Goal: Transaction & Acquisition: Obtain resource

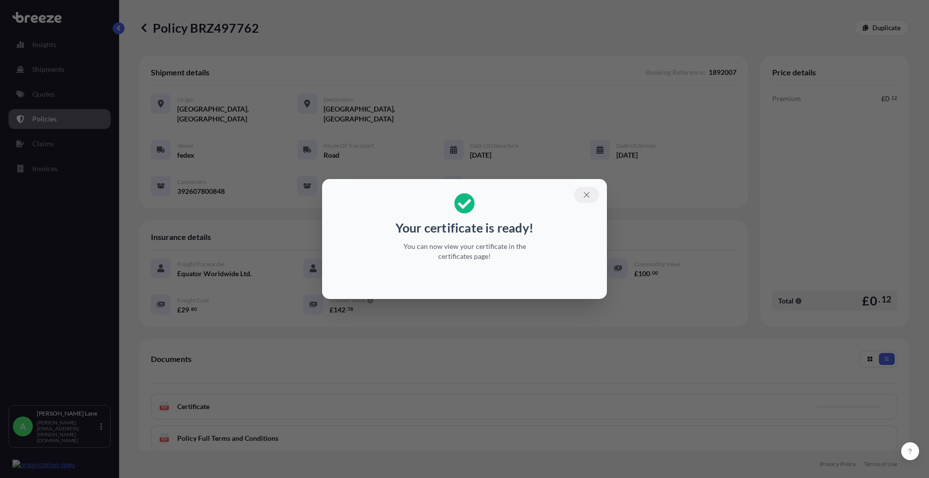
click at [588, 192] on icon "button" at bounding box center [586, 194] width 9 height 9
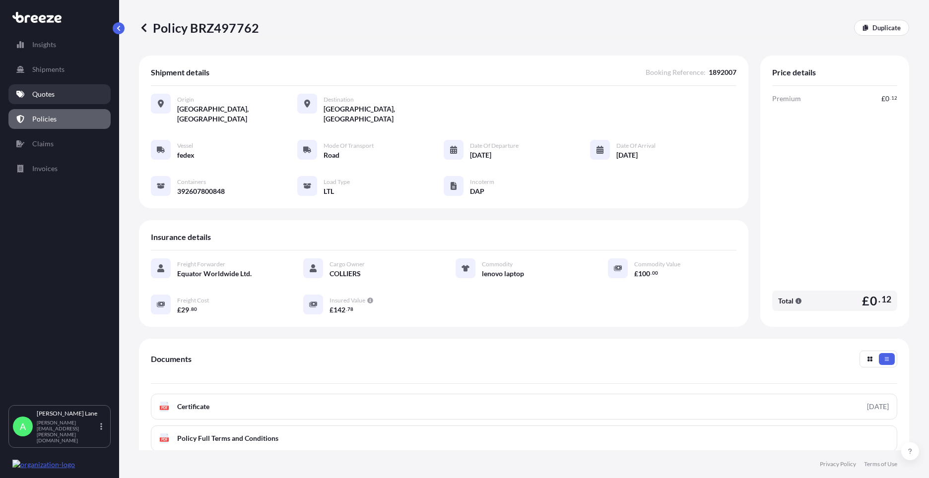
click at [27, 94] on link "Quotes" at bounding box center [59, 94] width 102 height 20
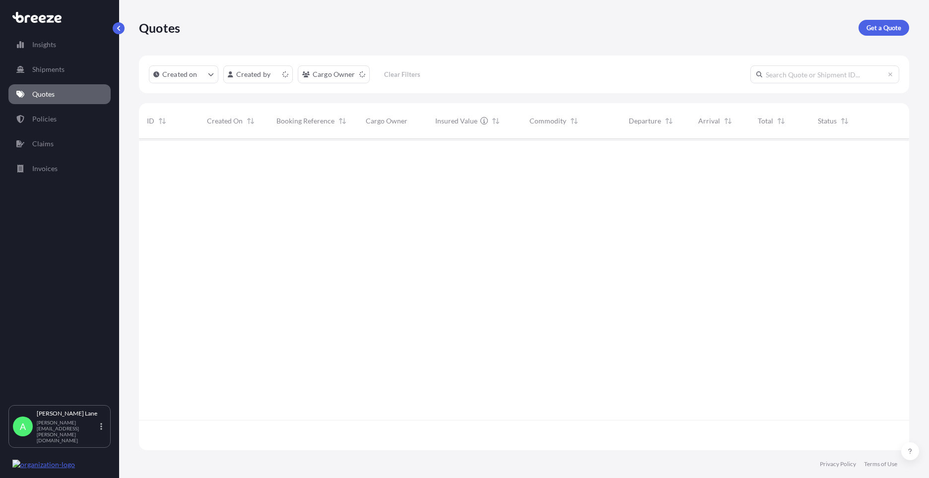
scroll to position [310, 762]
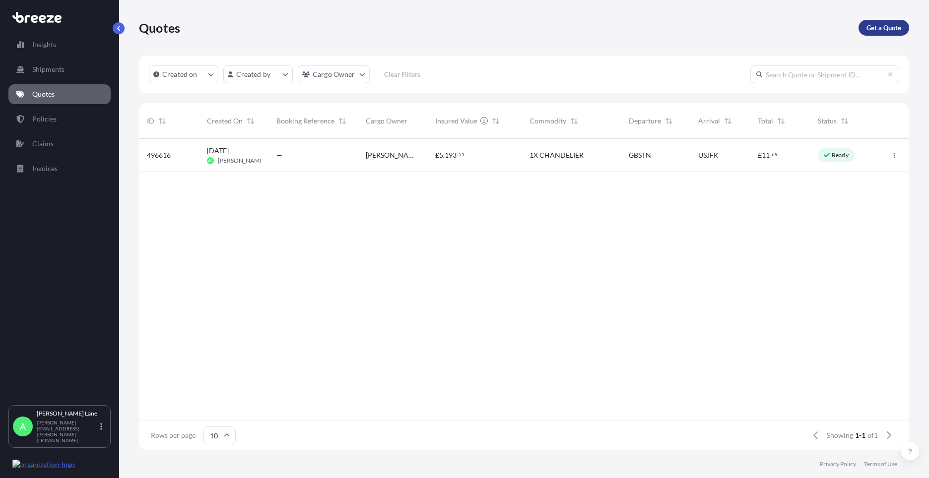
click at [882, 28] on p "Get a Quote" at bounding box center [883, 28] width 35 height 10
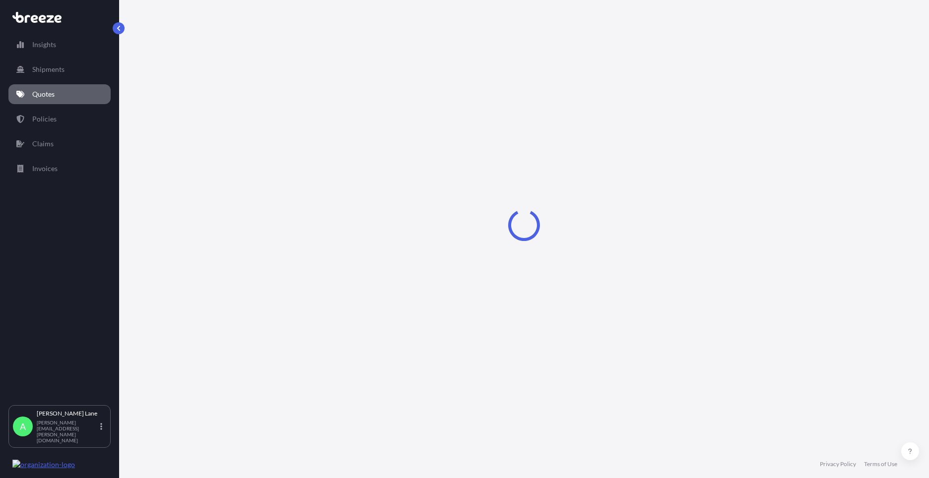
select select "Road"
select select "1"
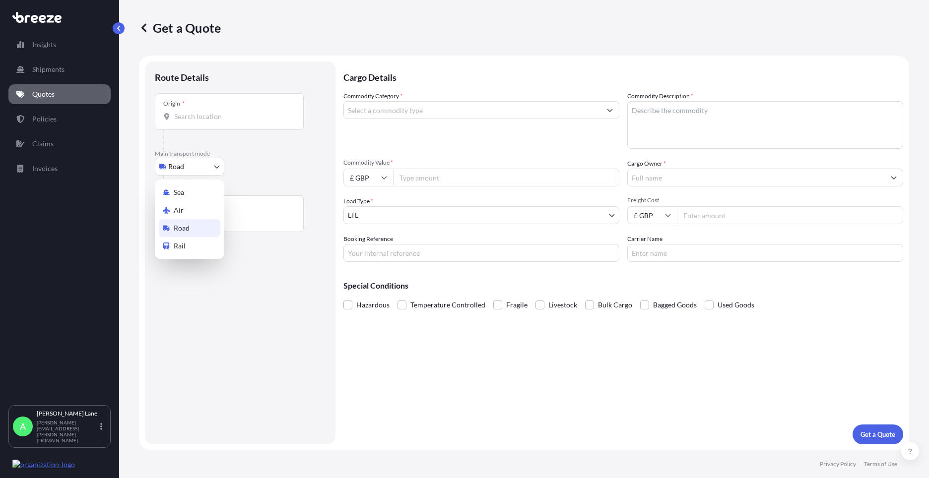
click at [173, 170] on body "Insights Shipments Quotes Policies Claims Invoices A [PERSON_NAME] [PERSON_NAME…" at bounding box center [464, 239] width 929 height 478
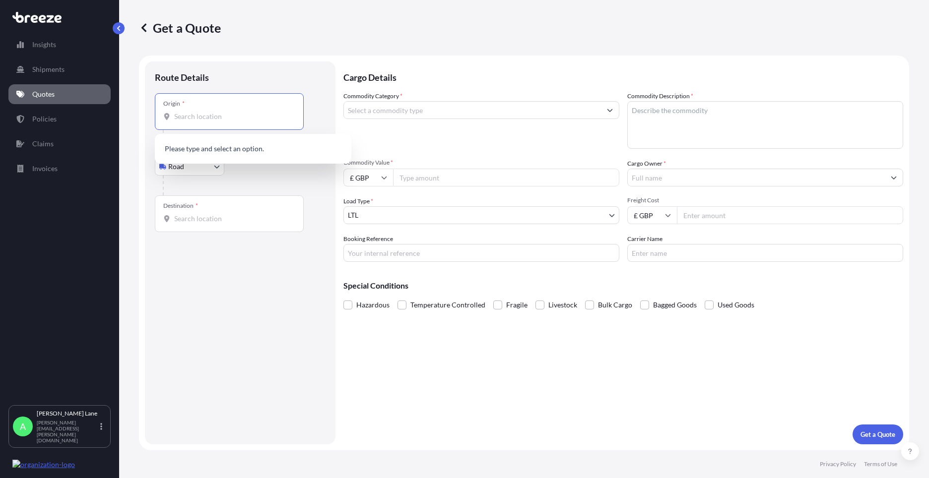
click at [214, 114] on input "Origin *" at bounding box center [232, 117] width 117 height 10
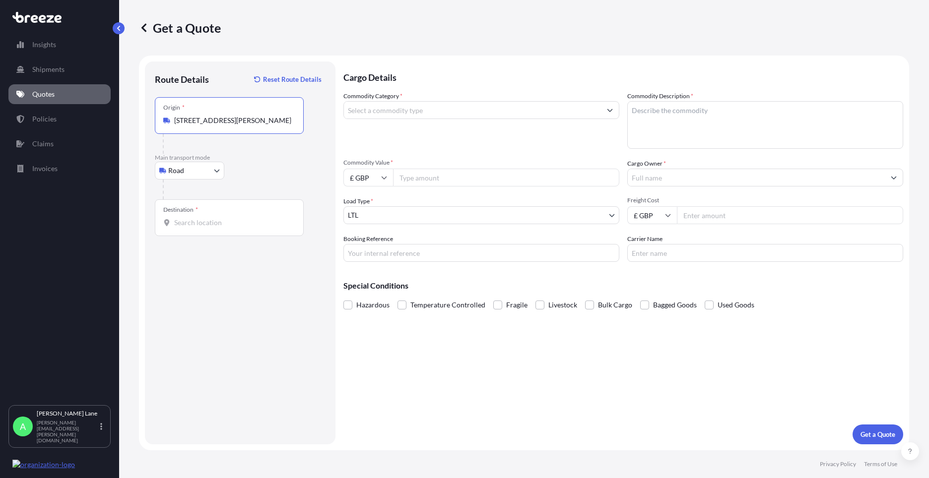
type input "[STREET_ADDRESS][PERSON_NAME]"
click at [226, 229] on div "Destination *" at bounding box center [229, 217] width 149 height 37
click at [226, 228] on input "Destination *" at bounding box center [232, 223] width 117 height 10
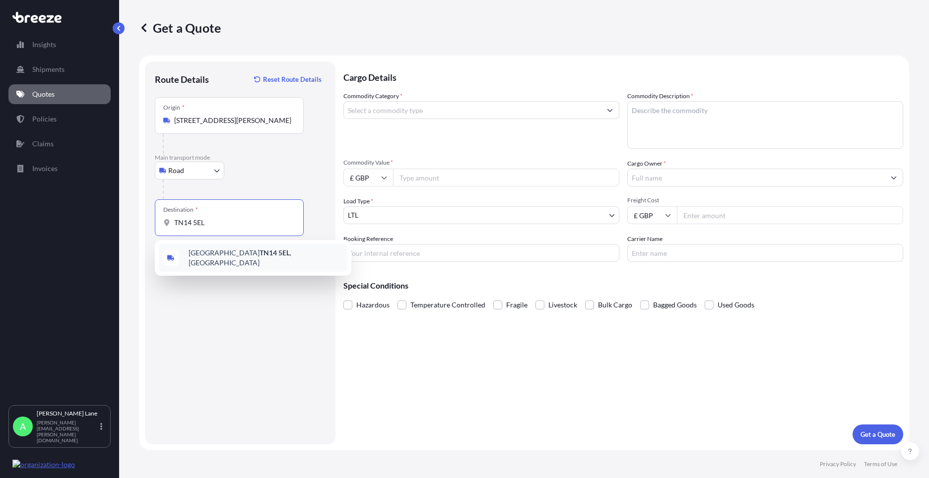
click at [229, 258] on span "[STREET_ADDRESS]" at bounding box center [265, 258] width 155 height 20
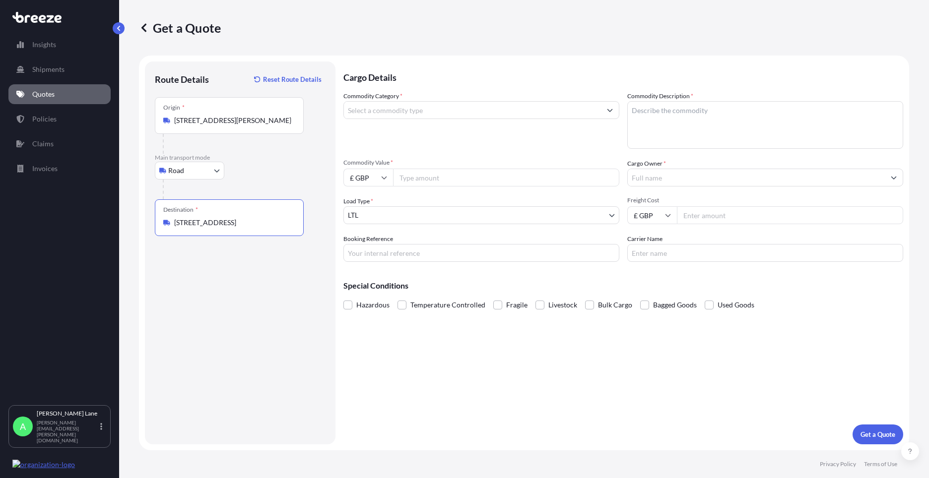
type input "[STREET_ADDRESS]"
click at [444, 115] on input "Commodity Category *" at bounding box center [472, 110] width 257 height 18
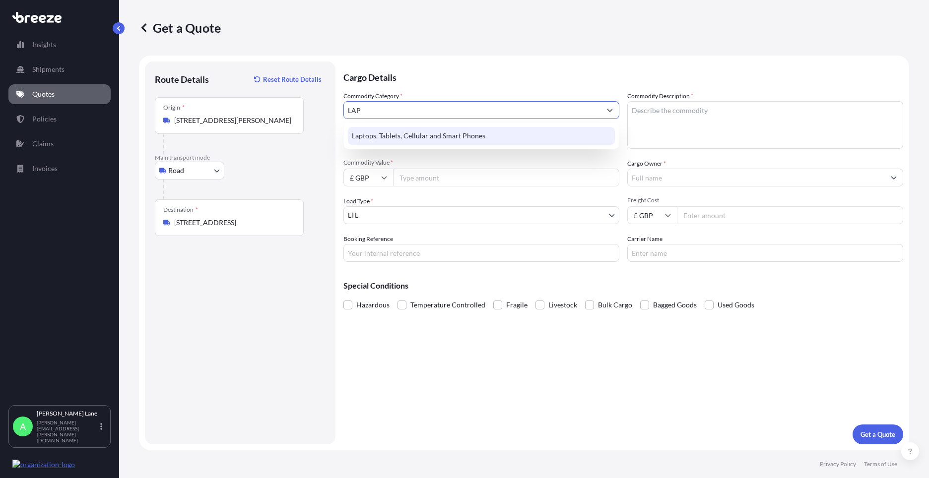
click at [443, 136] on div "Laptops, Tablets, Cellular and Smart Phones" at bounding box center [481, 136] width 267 height 18
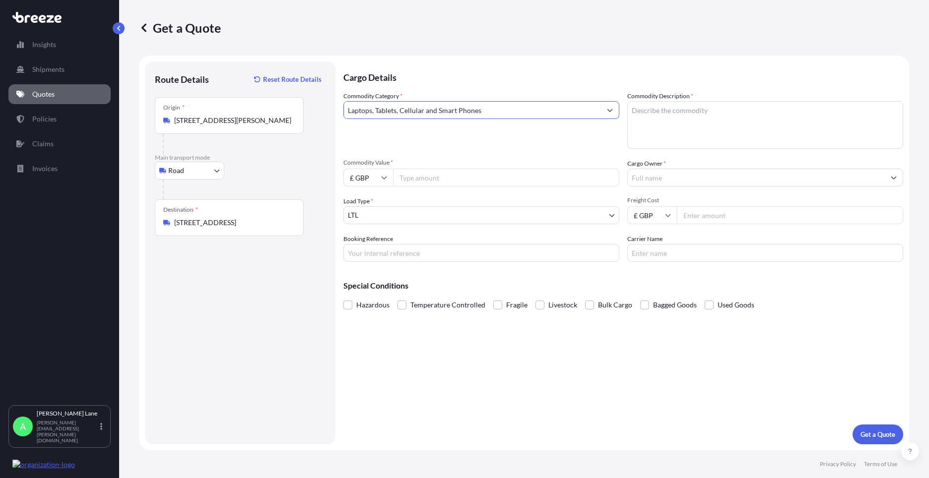
type input "Laptops, Tablets, Cellular and Smart Phones"
click at [451, 181] on input "Commodity Value *" at bounding box center [506, 178] width 226 height 18
type input "1000"
click at [456, 248] on input "Booking Reference" at bounding box center [481, 253] width 276 height 18
type input "1887495"
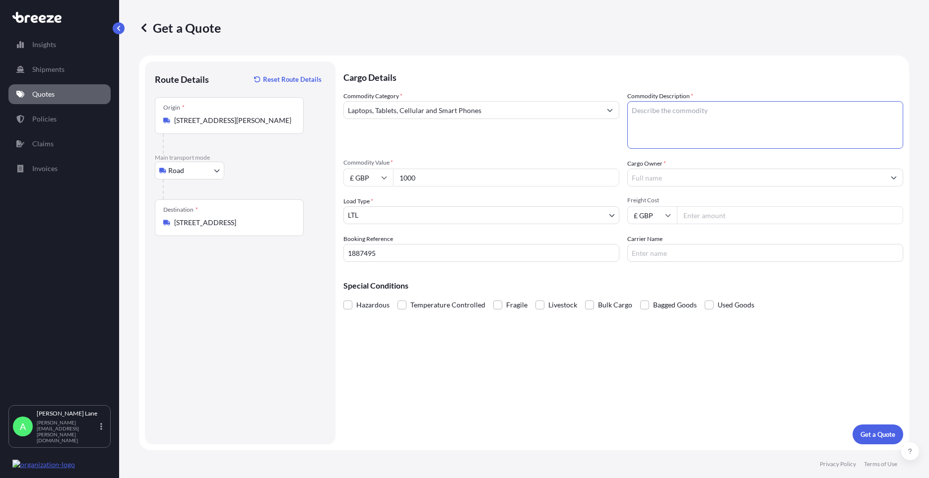
click at [675, 109] on textarea "Commodity Description *" at bounding box center [765, 125] width 276 height 48
paste textarea "IPAD, IPAD CASE, IPENCIL & CHARGER"
type textarea "IPAD, IPAD CASE, IPENCIL & CHARGER"
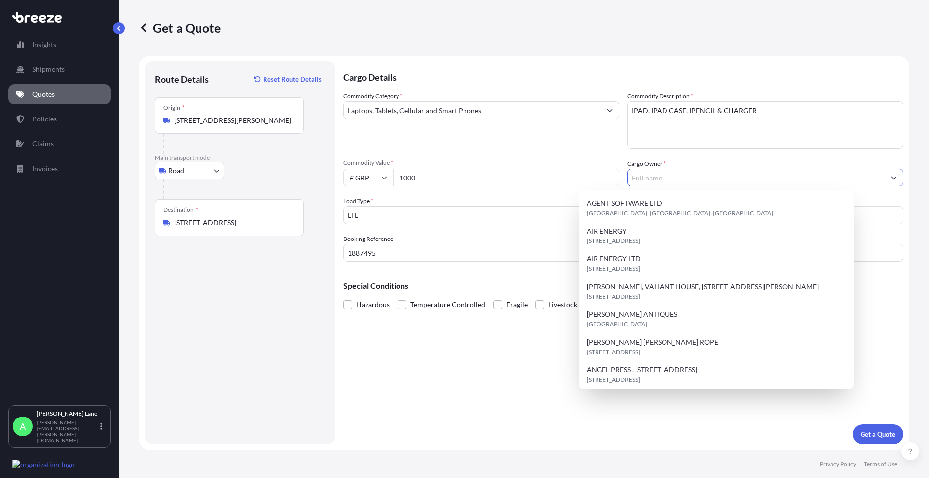
click at [695, 180] on input "Cargo Owner *" at bounding box center [755, 178] width 257 height 18
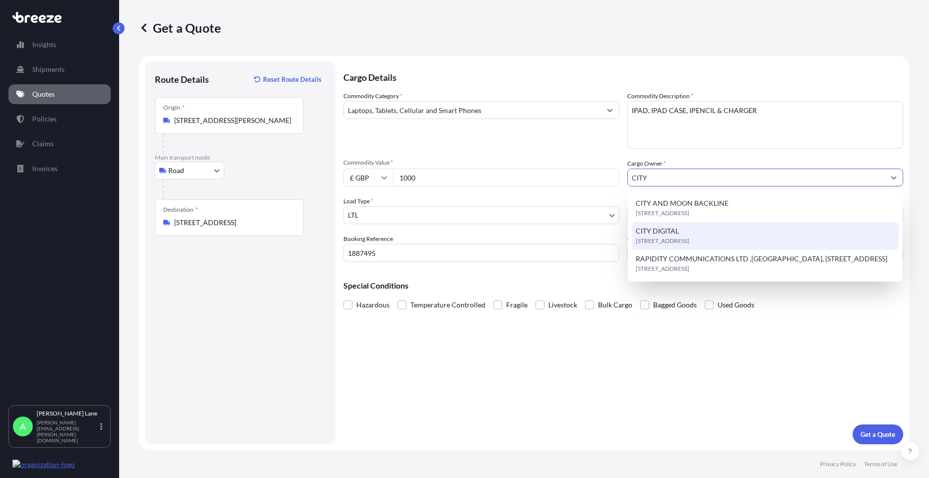
click at [678, 231] on span "CITY DIGITAL" at bounding box center [656, 231] width 43 height 10
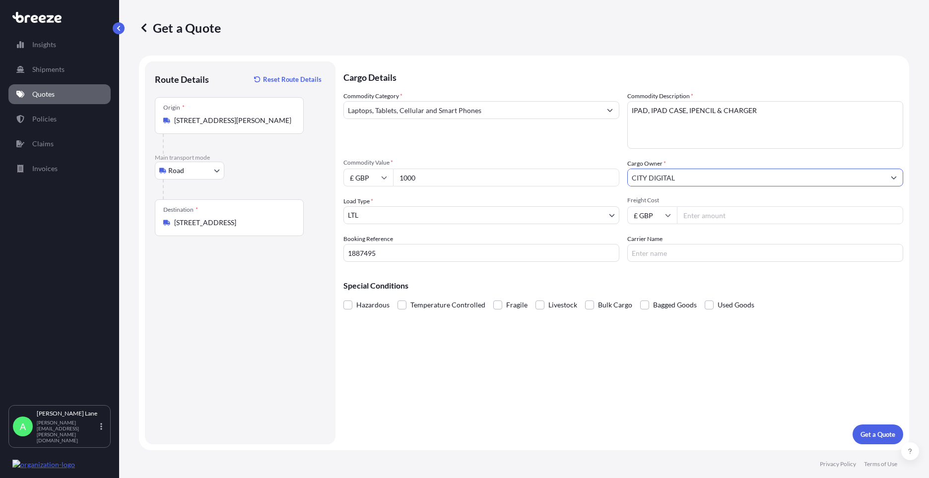
type input "CITY DIGITAL"
click at [696, 214] on input "Freight Cost" at bounding box center [790, 215] width 226 height 18
type input "28.10"
click at [634, 252] on input "Carrier Name" at bounding box center [765, 253] width 276 height 18
type input "DPD"
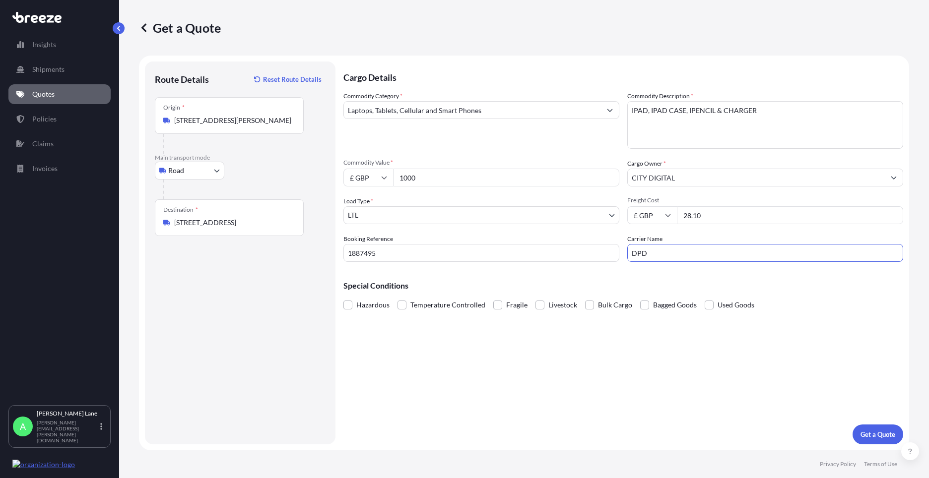
click at [582, 385] on div "Cargo Details Commodity Category * Laptops, Tablets, Cellular and Smart Phones …" at bounding box center [623, 253] width 560 height 383
click at [872, 434] on p "Get a Quote" at bounding box center [877, 435] width 35 height 10
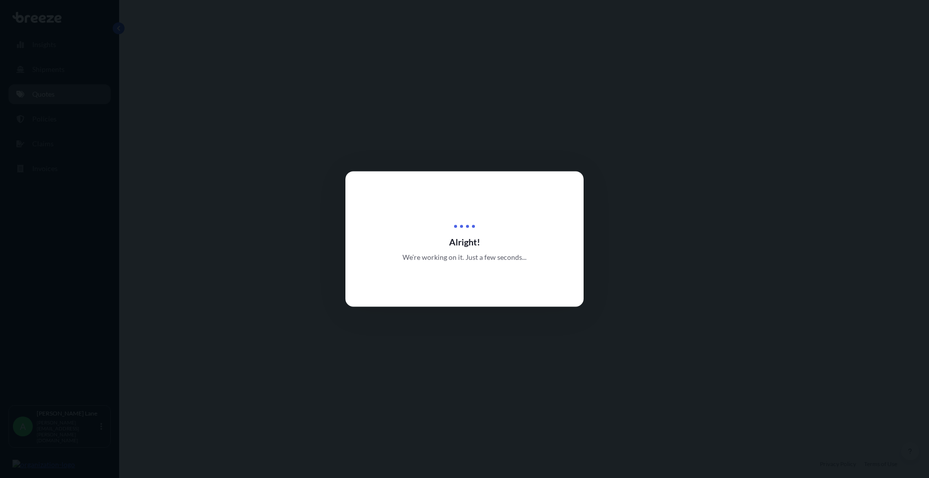
select select "Road"
select select "1"
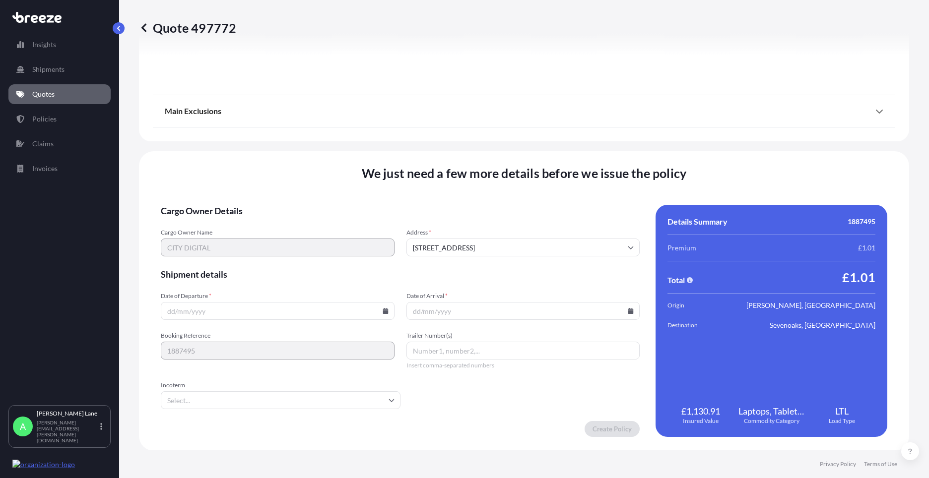
scroll to position [1096, 0]
click at [382, 312] on icon at bounding box center [384, 311] width 5 height 6
click at [343, 148] on button at bounding box center [344, 143] width 16 height 16
click at [228, 184] on button "2" at bounding box center [230, 185] width 16 height 16
type input "[DATE]"
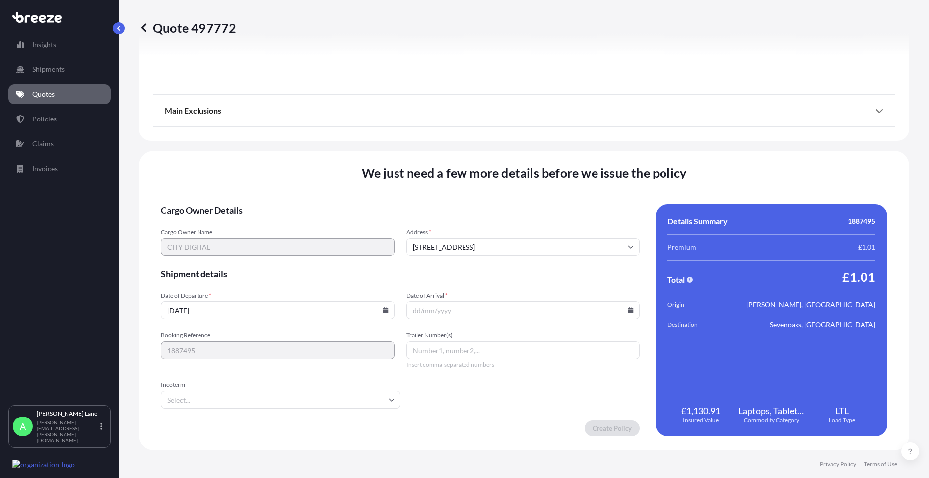
click at [198, 397] on input "Incoterm" at bounding box center [281, 400] width 240 height 18
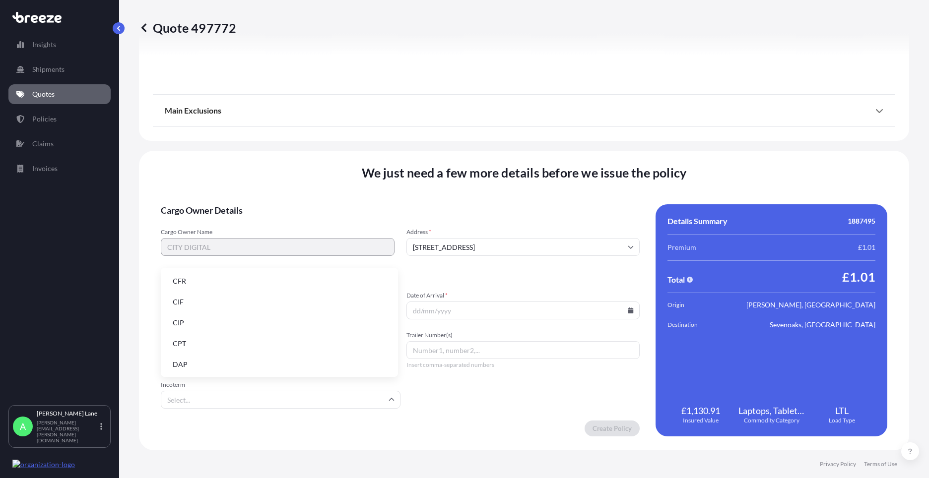
click at [203, 365] on li "DAP" at bounding box center [279, 364] width 229 height 19
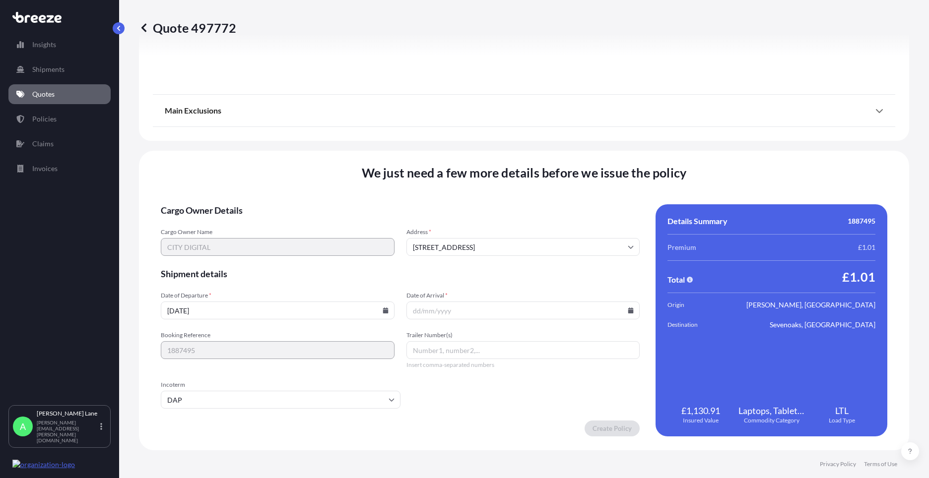
paste input "0011 633 940 5"
type input "0011 633 940 5"
click at [629, 312] on input "Date of Arrival *" at bounding box center [523, 311] width 234 height 18
click at [628, 312] on icon at bounding box center [630, 311] width 6 height 6
click at [582, 143] on button at bounding box center [587, 143] width 16 height 16
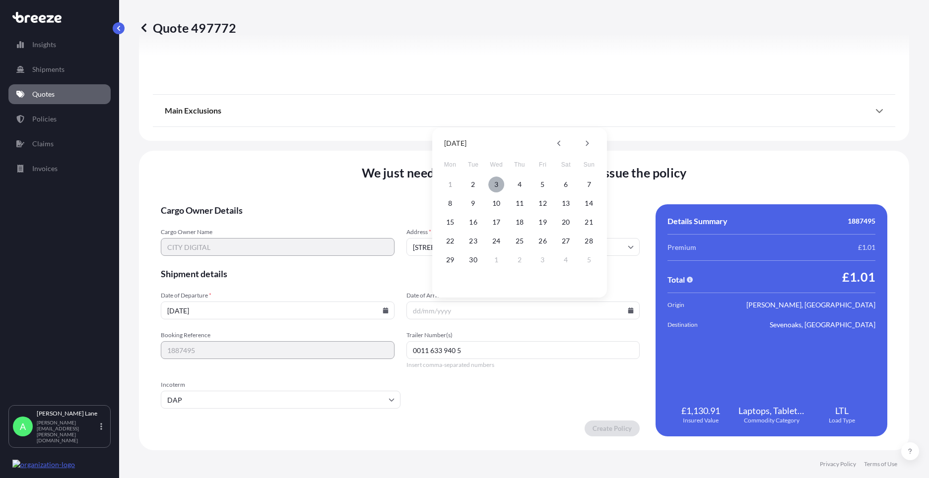
click at [503, 187] on button "3" at bounding box center [496, 185] width 16 height 16
type input "[DATE]"
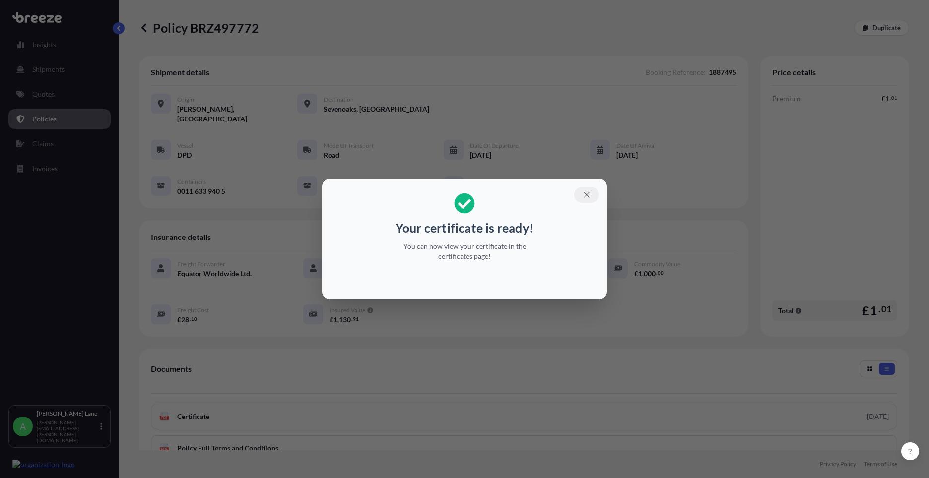
click at [585, 194] on icon "button" at bounding box center [585, 194] width 5 height 5
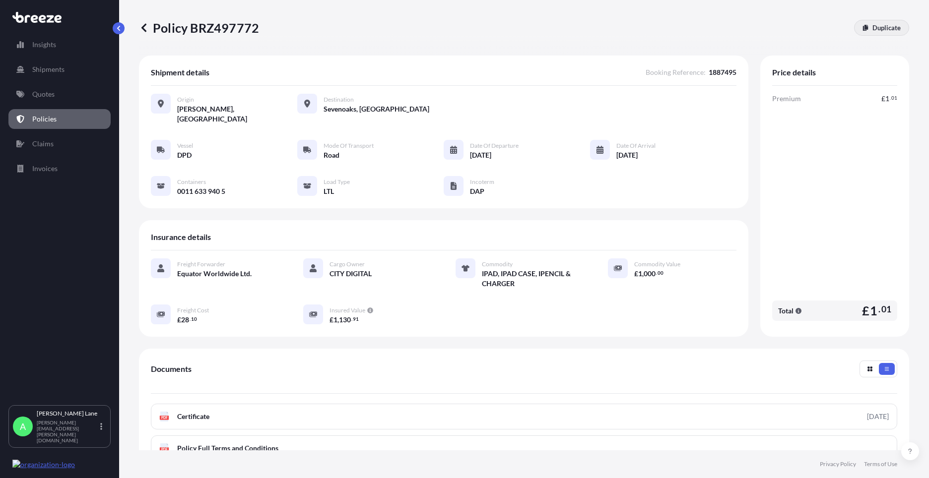
click at [889, 24] on p "Duplicate" at bounding box center [886, 28] width 28 height 10
select select "Road"
select select "1"
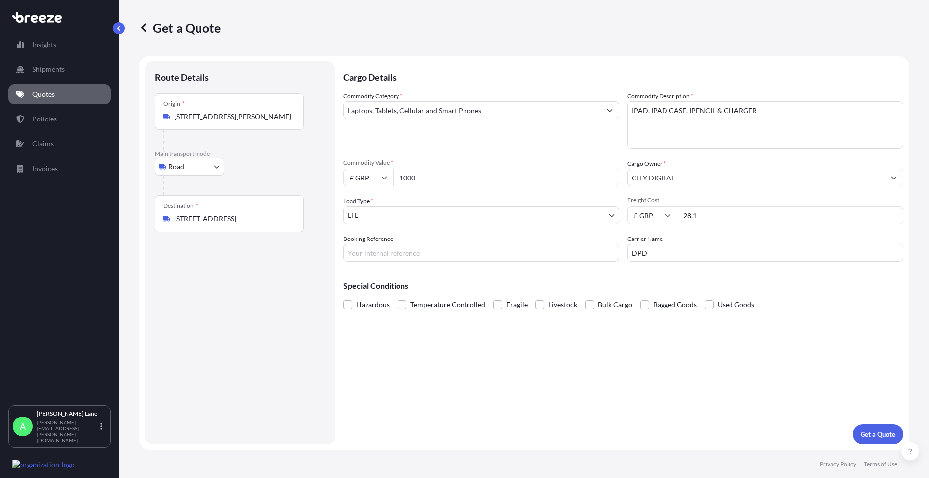
drag, startPoint x: 174, startPoint y: 116, endPoint x: 301, endPoint y: 119, distance: 127.5
click at [301, 119] on div "Origin * [STREET_ADDRESS][PERSON_NAME]" at bounding box center [229, 111] width 149 height 37
drag, startPoint x: 279, startPoint y: 118, endPoint x: 246, endPoint y: 111, distance: 34.3
click at [246, 111] on div "Origin * [STREET_ADDRESS][PERSON_NAME]" at bounding box center [229, 111] width 149 height 37
click at [246, 112] on input "[STREET_ADDRESS][PERSON_NAME]" at bounding box center [232, 117] width 117 height 10
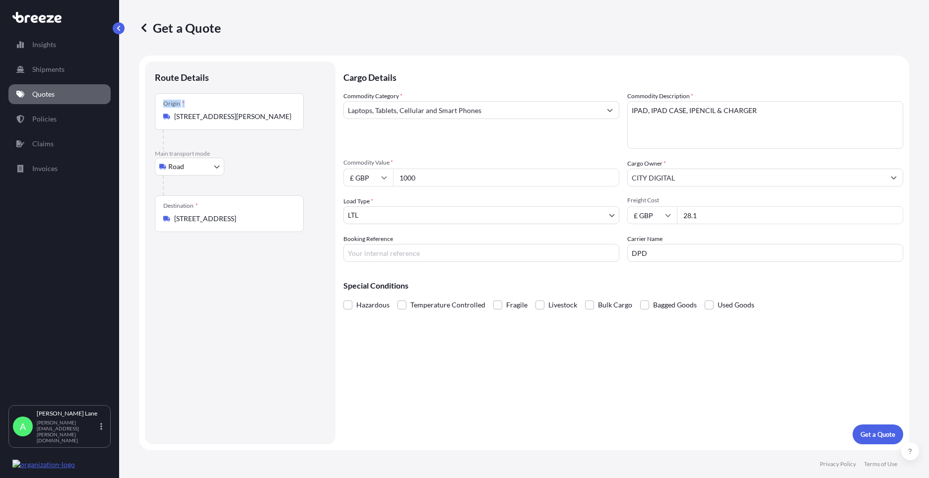
drag, startPoint x: 292, startPoint y: 117, endPoint x: 139, endPoint y: 124, distance: 152.4
click at [139, 124] on form "Route Details Place of loading Road Road Rail Origin * [GEOGRAPHIC_DATA][PERSON…" at bounding box center [524, 253] width 770 height 395
click at [280, 114] on input "[STREET_ADDRESS][PERSON_NAME]" at bounding box center [232, 117] width 117 height 10
drag, startPoint x: 290, startPoint y: 118, endPoint x: 176, endPoint y: 117, distance: 114.1
click at [176, 117] on input "[STREET_ADDRESS][PERSON_NAME]" at bounding box center [232, 117] width 117 height 10
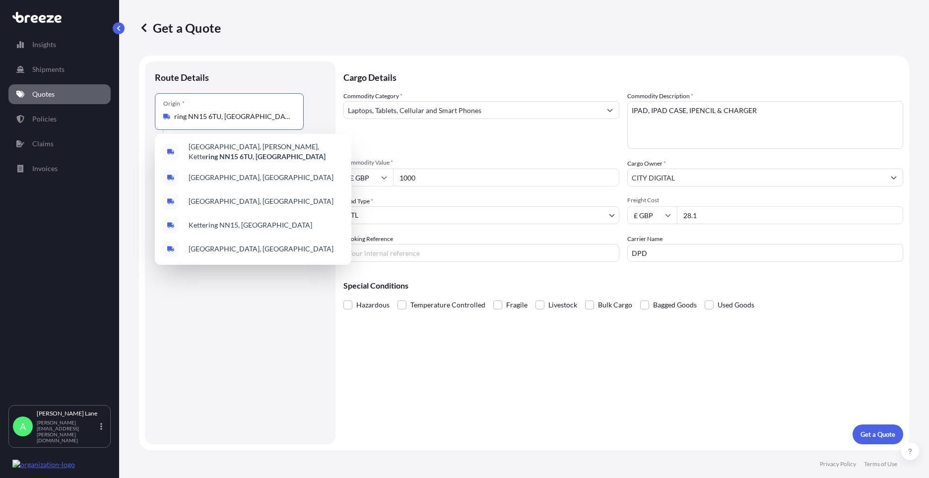
drag, startPoint x: 245, startPoint y: 118, endPoint x: 163, endPoint y: 117, distance: 82.3
click at [163, 117] on div "Origin * ring NN15 6TU, [GEOGRAPHIC_DATA]" at bounding box center [229, 111] width 149 height 37
paste input "CB21 4SR"
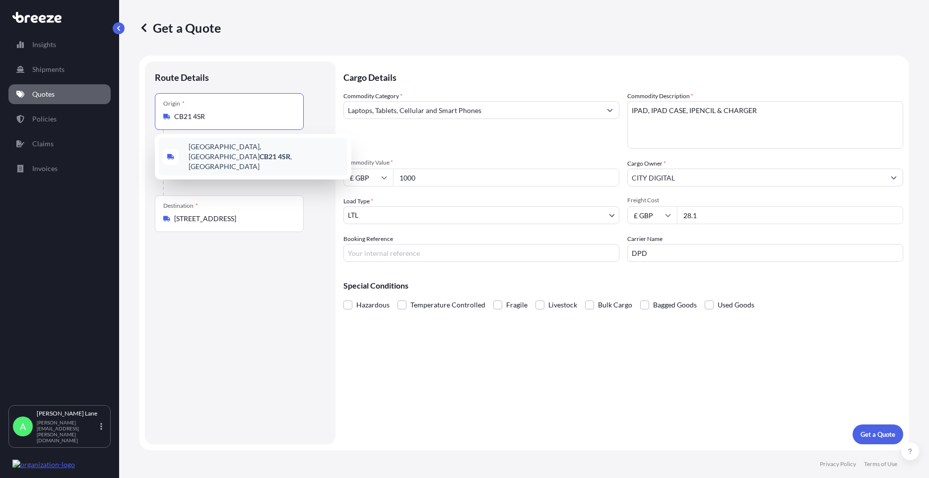
click at [240, 155] on div "[GEOGRAPHIC_DATA] , [GEOGRAPHIC_DATA]" at bounding box center [253, 157] width 188 height 38
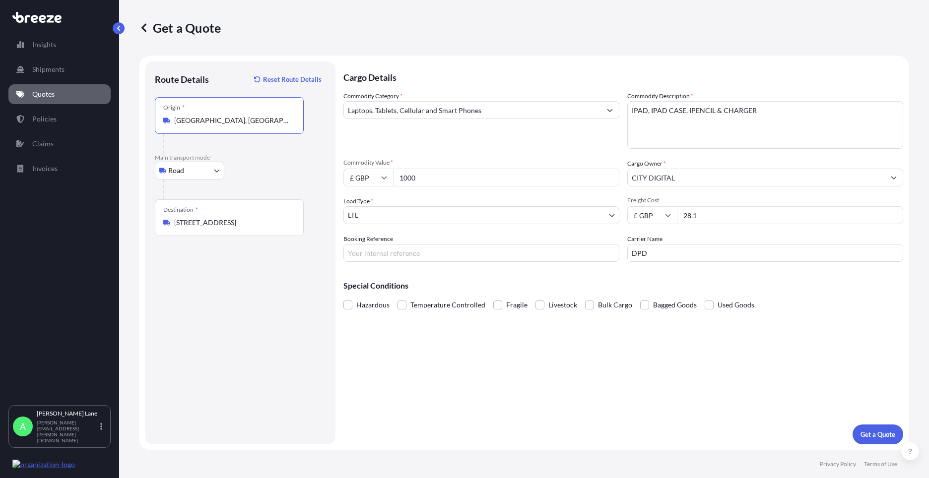
type input "[GEOGRAPHIC_DATA], [GEOGRAPHIC_DATA]"
click at [386, 250] on input "Booking Reference" at bounding box center [481, 253] width 276 height 18
paste input "1887979"
type input "1887979"
click at [872, 448] on form "Route Details Reset Route Details Place of loading Road Road Rail Origin * [GEO…" at bounding box center [524, 253] width 770 height 395
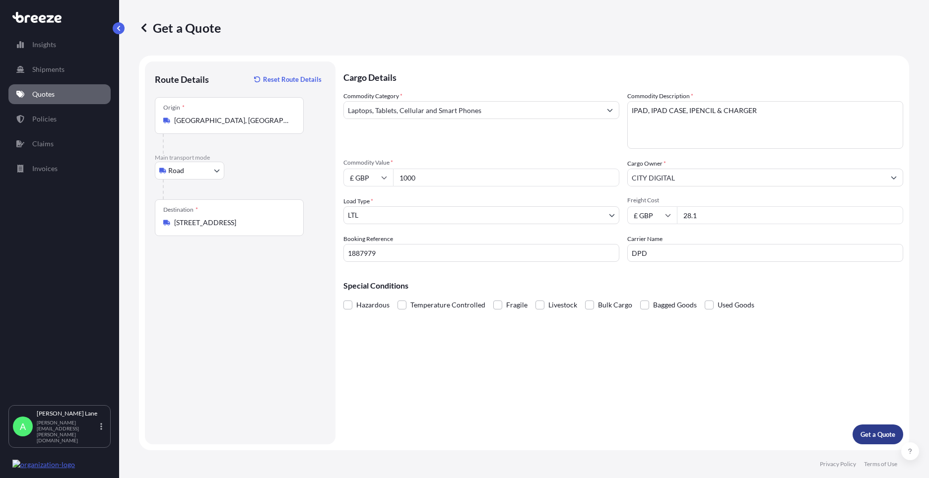
click at [875, 436] on p "Get a Quote" at bounding box center [877, 435] width 35 height 10
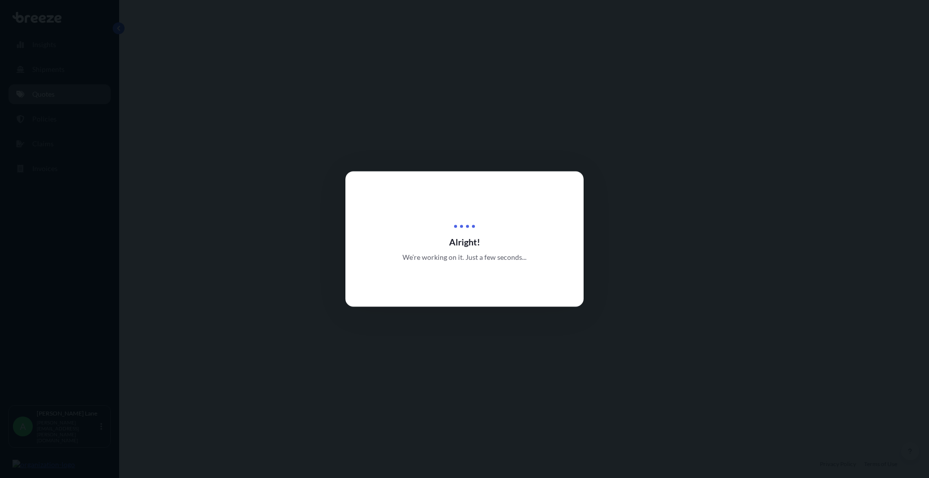
select select "Road"
select select "1"
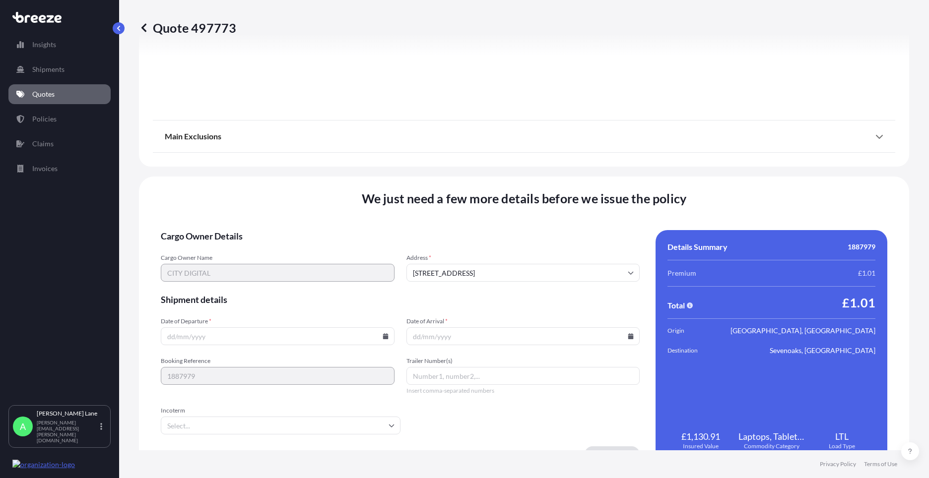
scroll to position [1096, 0]
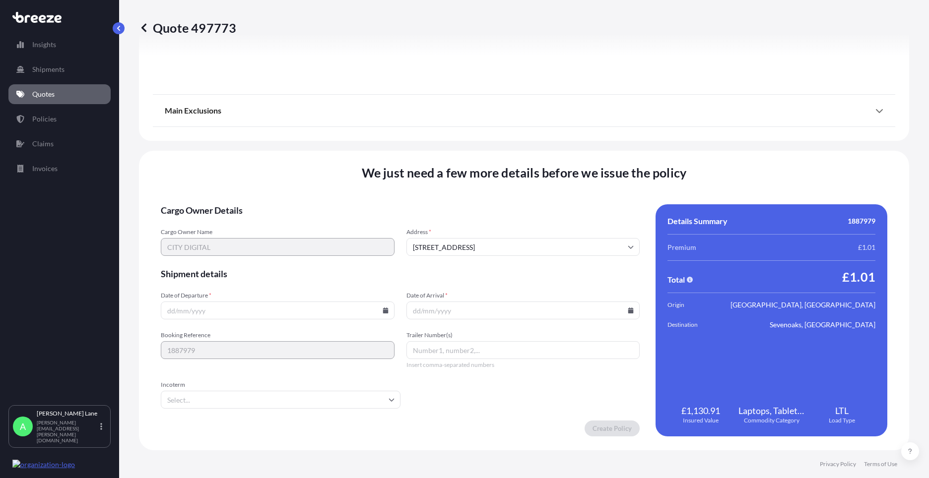
click at [385, 311] on icon at bounding box center [385, 311] width 6 height 6
click at [347, 148] on button at bounding box center [344, 143] width 16 height 16
click at [282, 185] on button "4" at bounding box center [276, 185] width 16 height 16
type input "[DATE]"
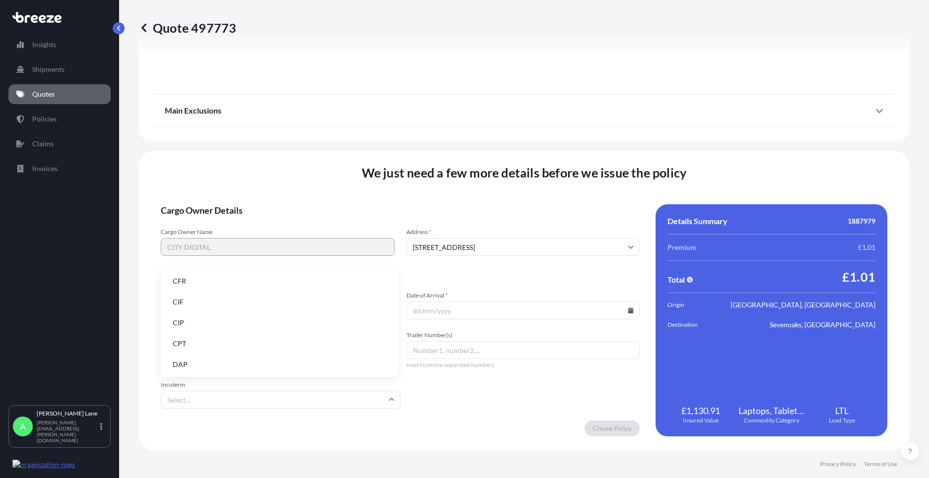
click at [215, 401] on input "Incoterm" at bounding box center [281, 400] width 240 height 18
click at [215, 364] on li "DAP" at bounding box center [279, 364] width 229 height 19
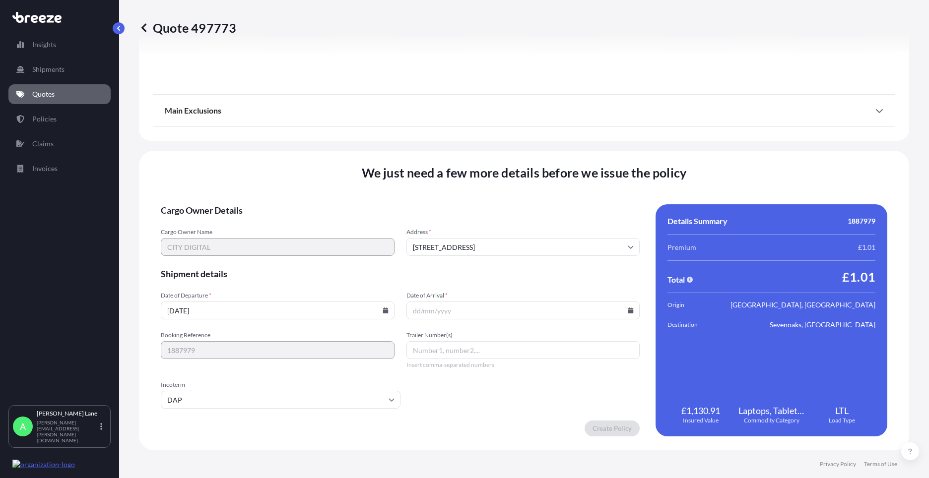
paste input "0011 633 941 4"
type input "0011 633 941 4"
click at [628, 309] on div at bounding box center [523, 311] width 234 height 18
click at [628, 312] on icon at bounding box center [630, 311] width 5 height 6
click at [583, 144] on button at bounding box center [587, 143] width 16 height 16
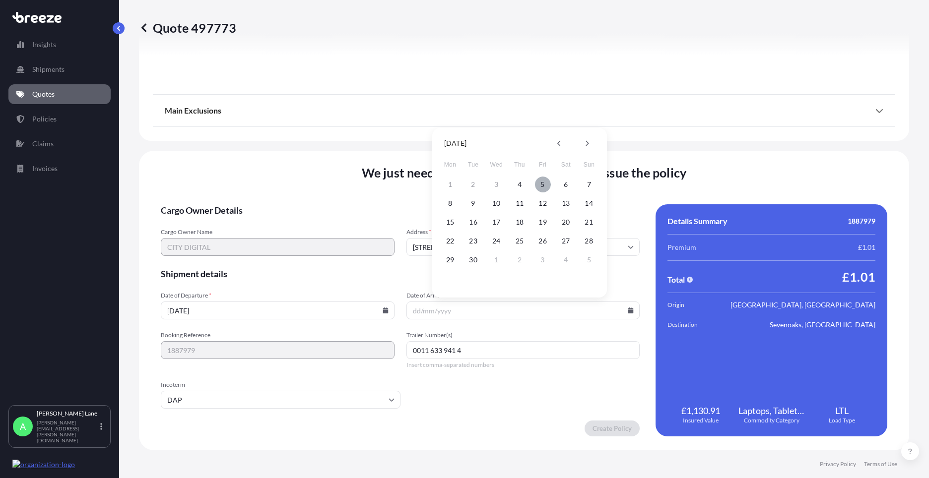
click at [541, 185] on button "5" at bounding box center [543, 185] width 16 height 16
type input "[DATE]"
